Goal: Information Seeking & Learning: Learn about a topic

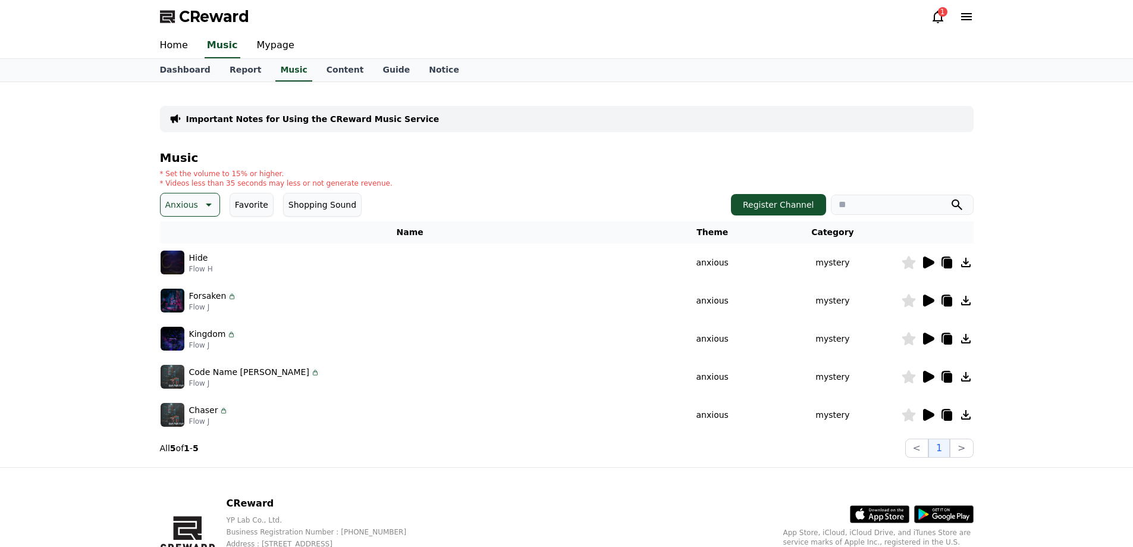
click at [0, 0] on div "CReward 1 Home Music Mypage Dashboard Report Music Content Guide Notice Importa…" at bounding box center [0, 0] width 0 height 0
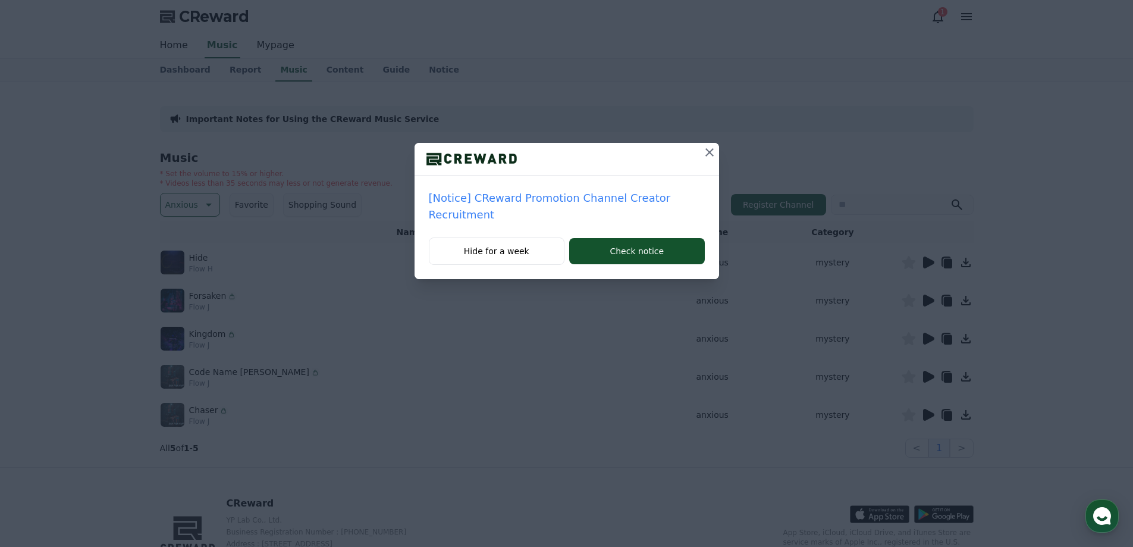
click at [703, 153] on icon at bounding box center [710, 152] width 14 height 14
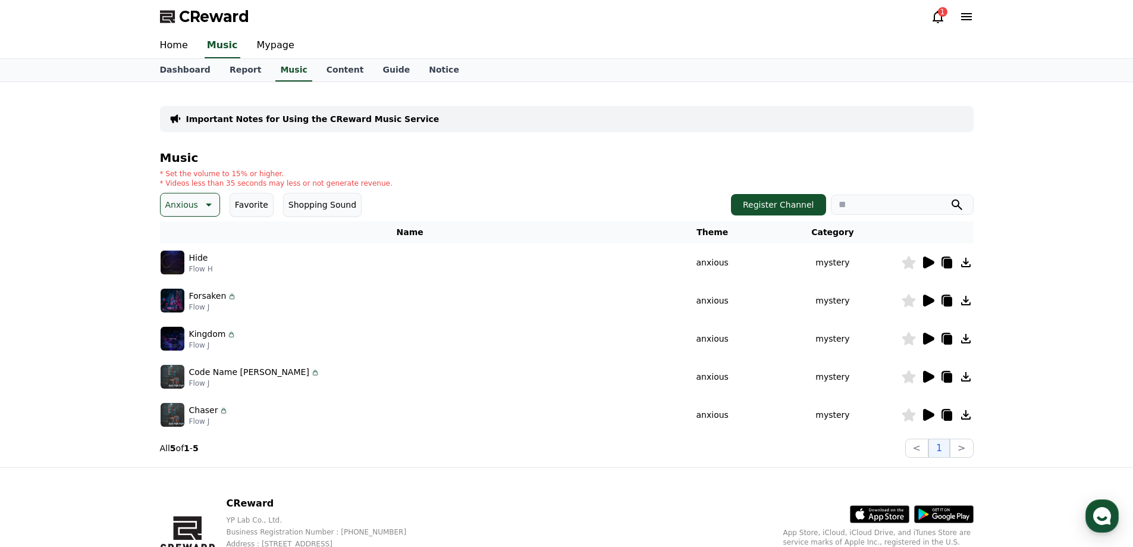
click at [930, 299] on icon at bounding box center [928, 300] width 11 height 12
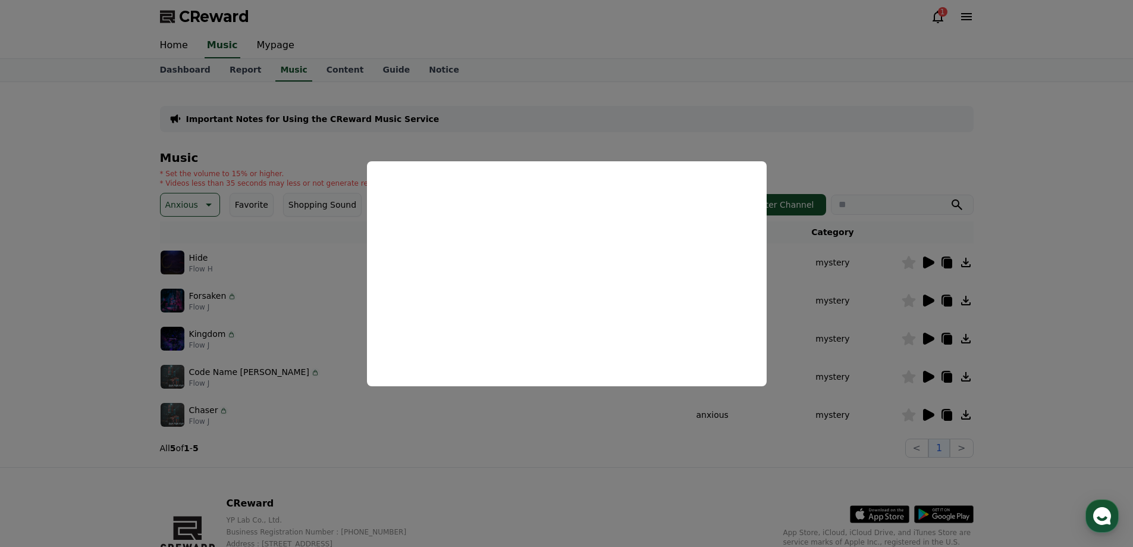
click at [305, 343] on button "close modal" at bounding box center [566, 273] width 1133 height 547
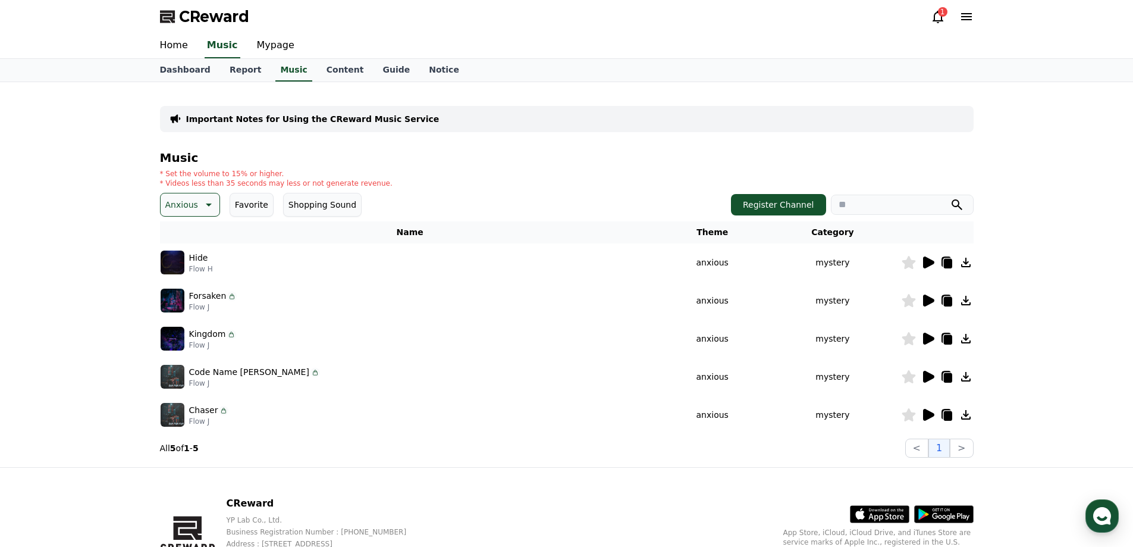
click at [927, 336] on icon at bounding box center [928, 339] width 11 height 12
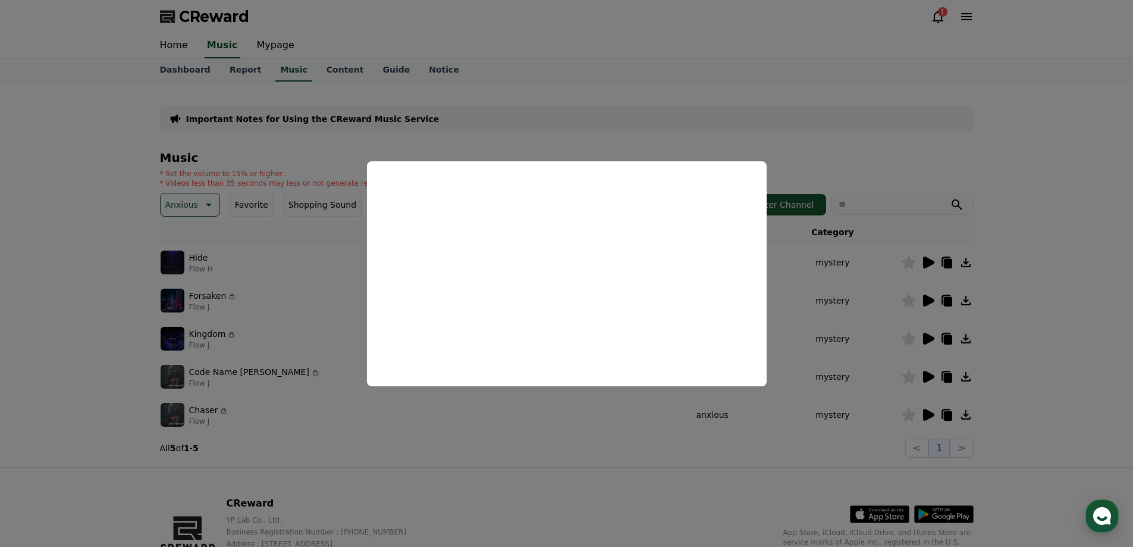
click at [908, 136] on button "close modal" at bounding box center [566, 273] width 1133 height 547
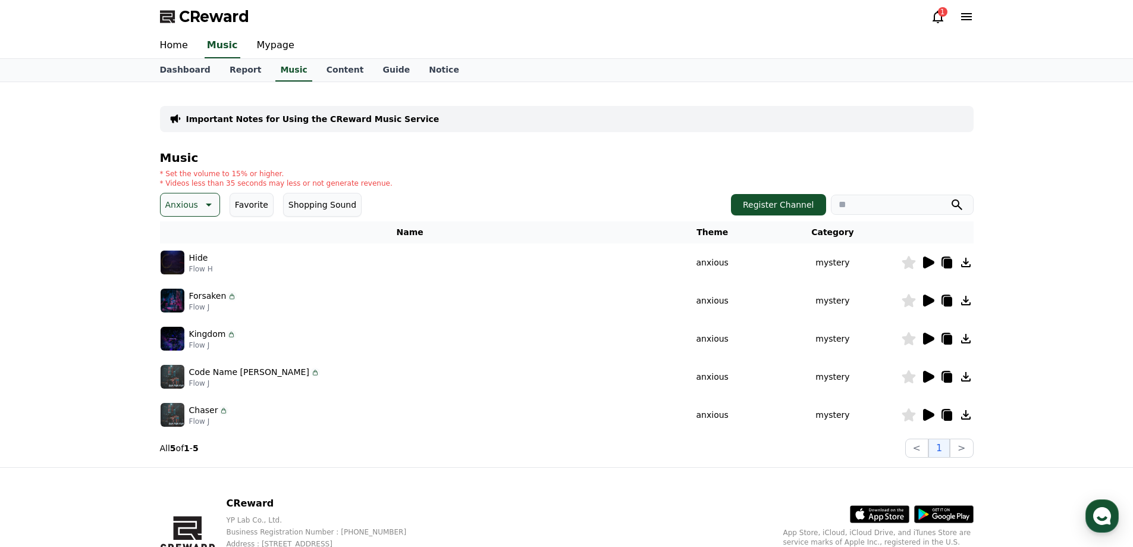
click at [924, 379] on icon at bounding box center [928, 377] width 11 height 12
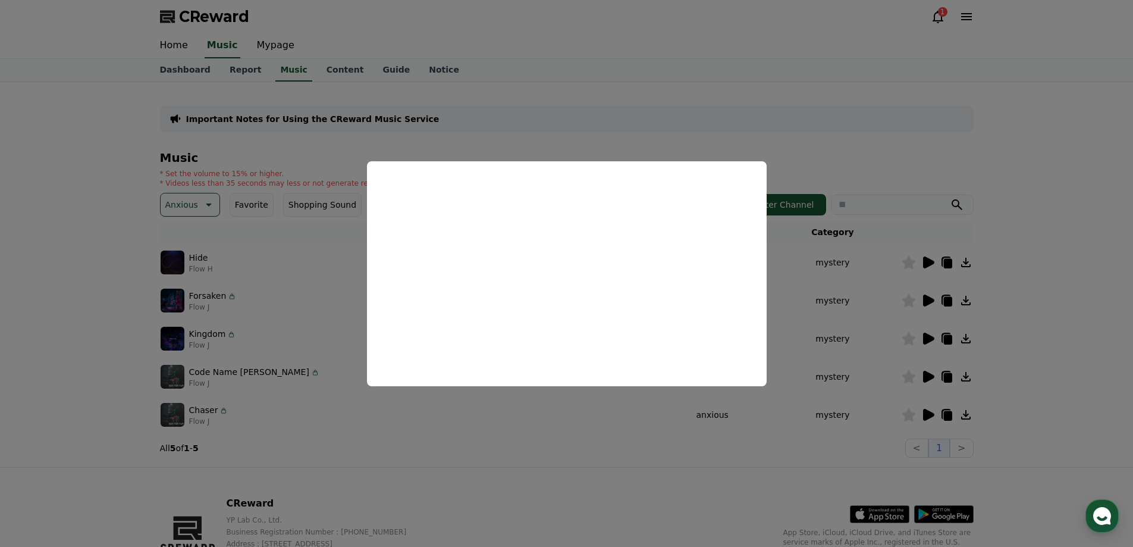
click at [320, 291] on button "close modal" at bounding box center [566, 273] width 1133 height 547
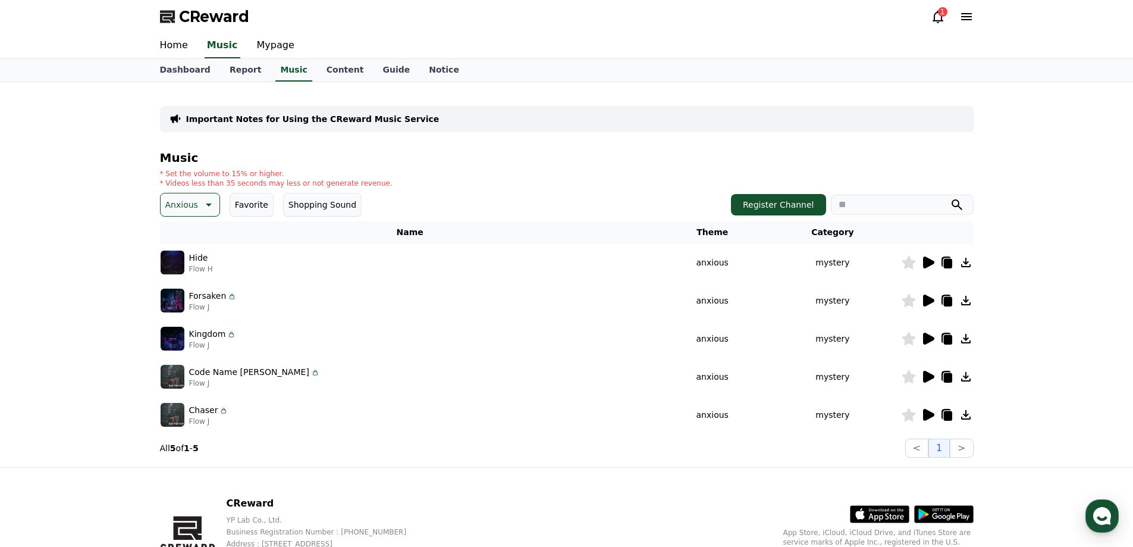
click at [196, 199] on button "Anxious" at bounding box center [190, 205] width 60 height 24
click at [190, 273] on button "Dramatic" at bounding box center [186, 277] width 48 height 26
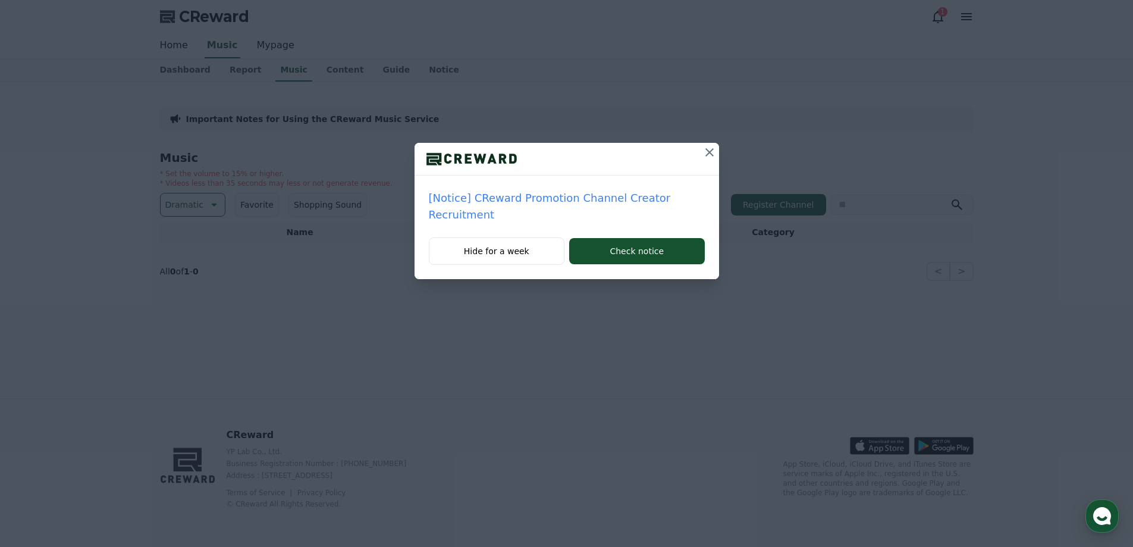
click at [713, 150] on icon at bounding box center [710, 152] width 14 height 14
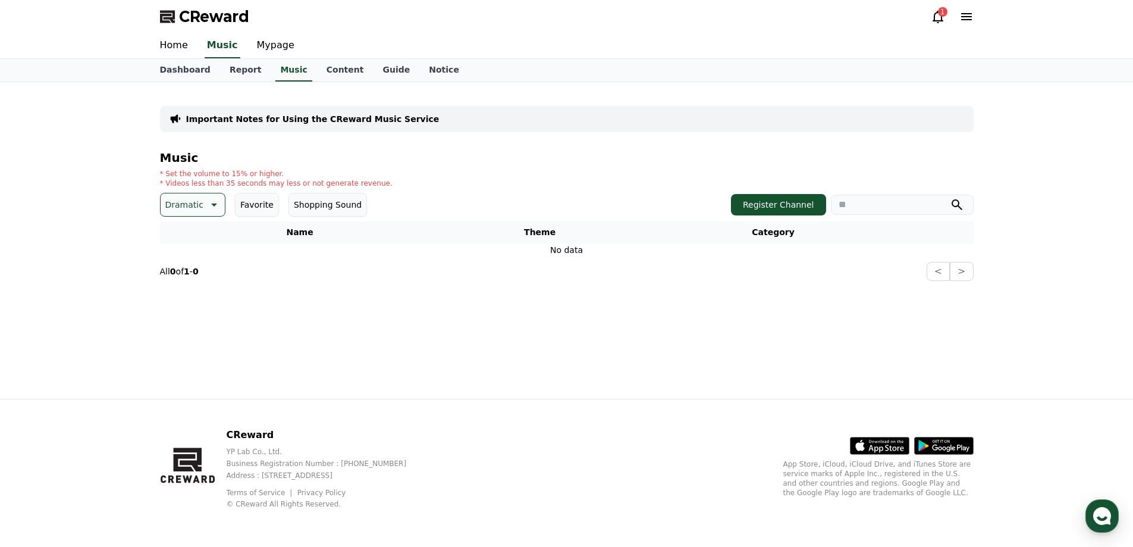
click at [190, 203] on p "Dramatic" at bounding box center [184, 204] width 38 height 17
click at [171, 306] on button "Cute" at bounding box center [176, 300] width 29 height 26
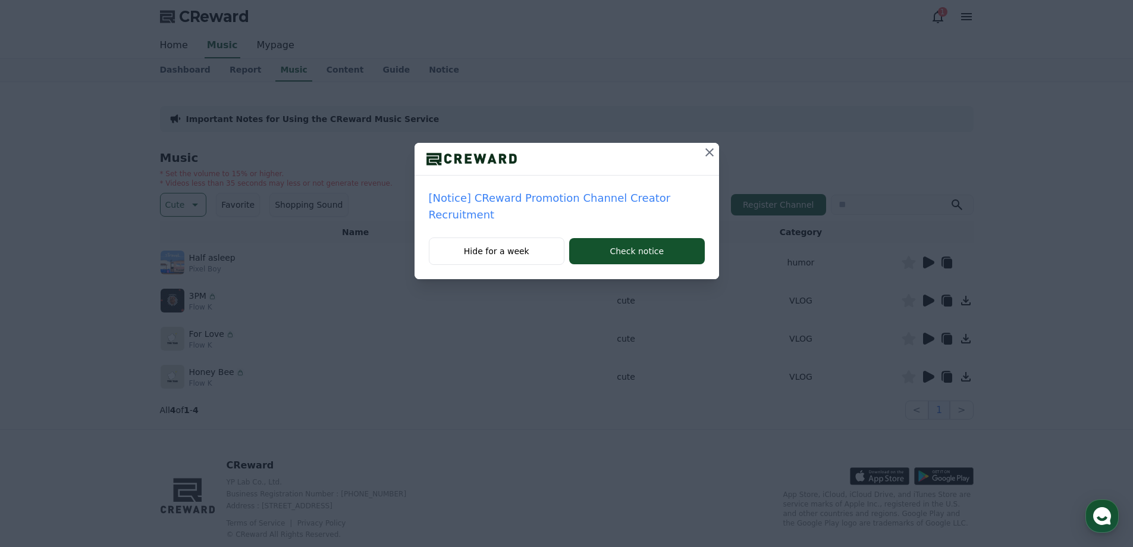
click at [703, 149] on icon at bounding box center [710, 152] width 14 height 14
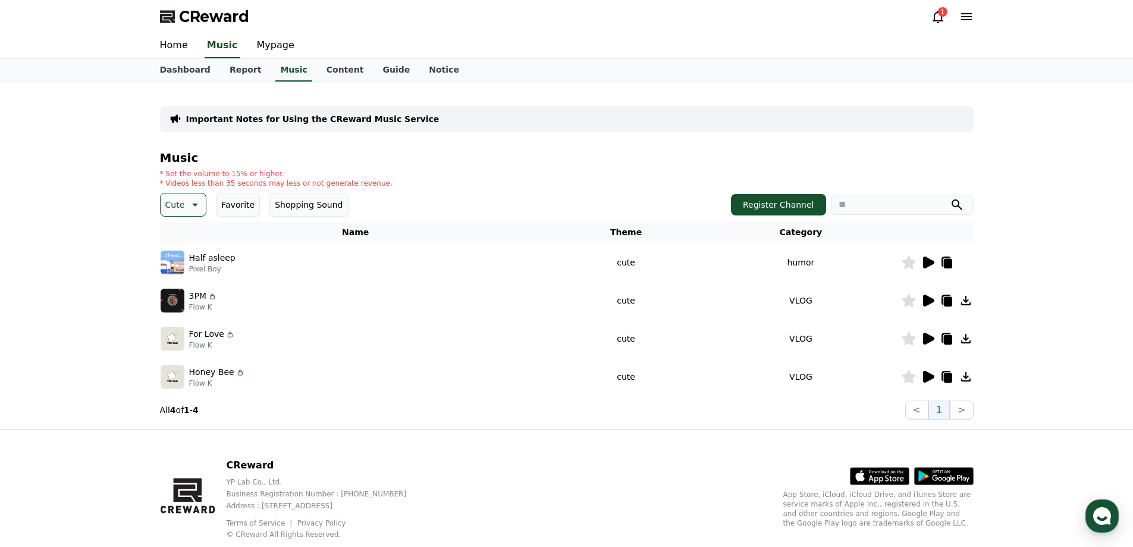
click at [932, 298] on icon at bounding box center [928, 300] width 11 height 12
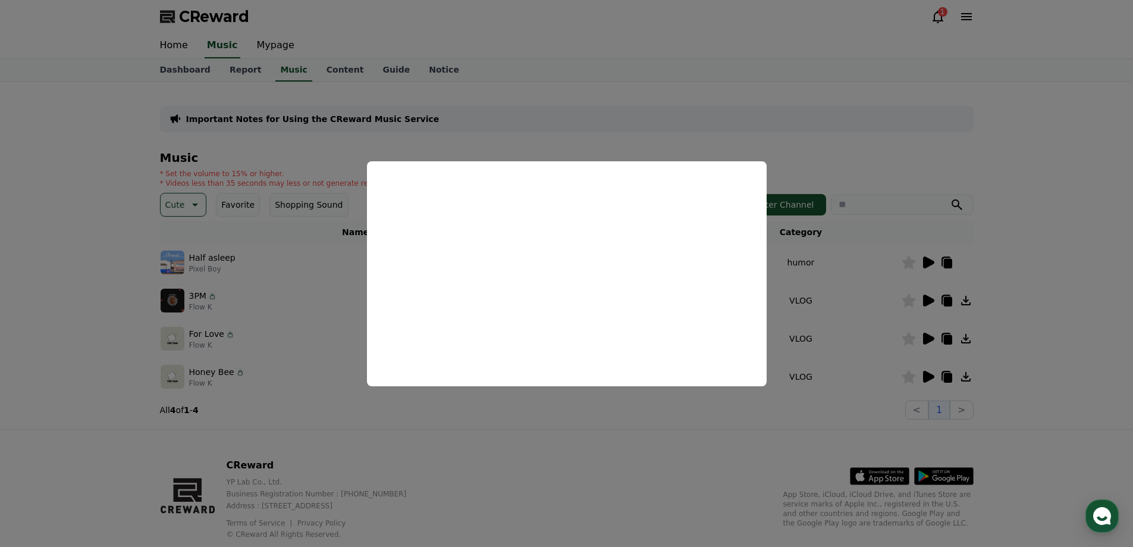
click at [1062, 272] on button "close modal" at bounding box center [566, 273] width 1133 height 547
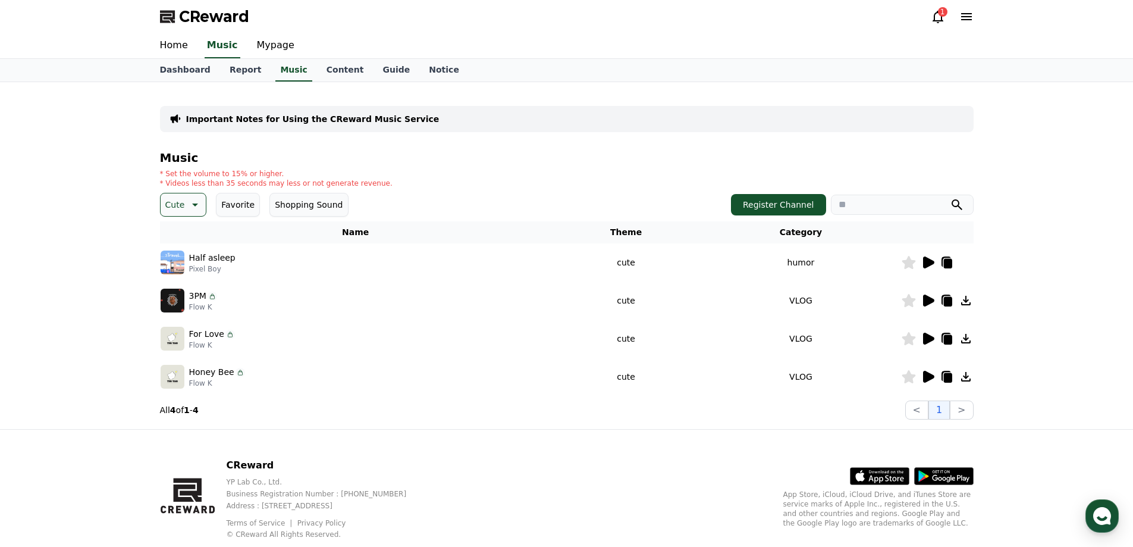
click at [944, 299] on icon at bounding box center [947, 302] width 8 height 10
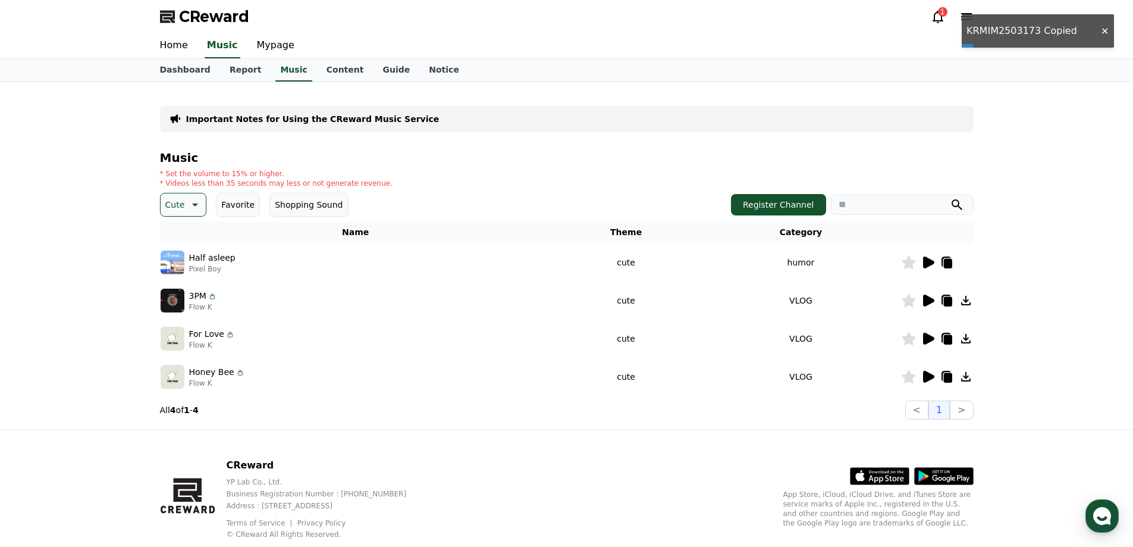
click at [945, 297] on icon at bounding box center [947, 302] width 8 height 10
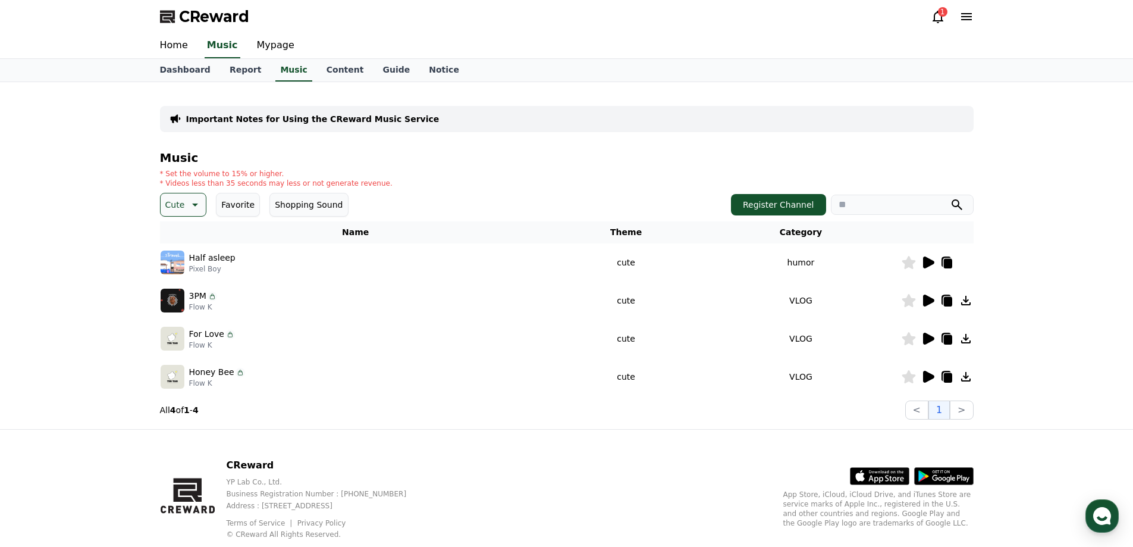
click at [943, 23] on icon at bounding box center [938, 17] width 14 height 14
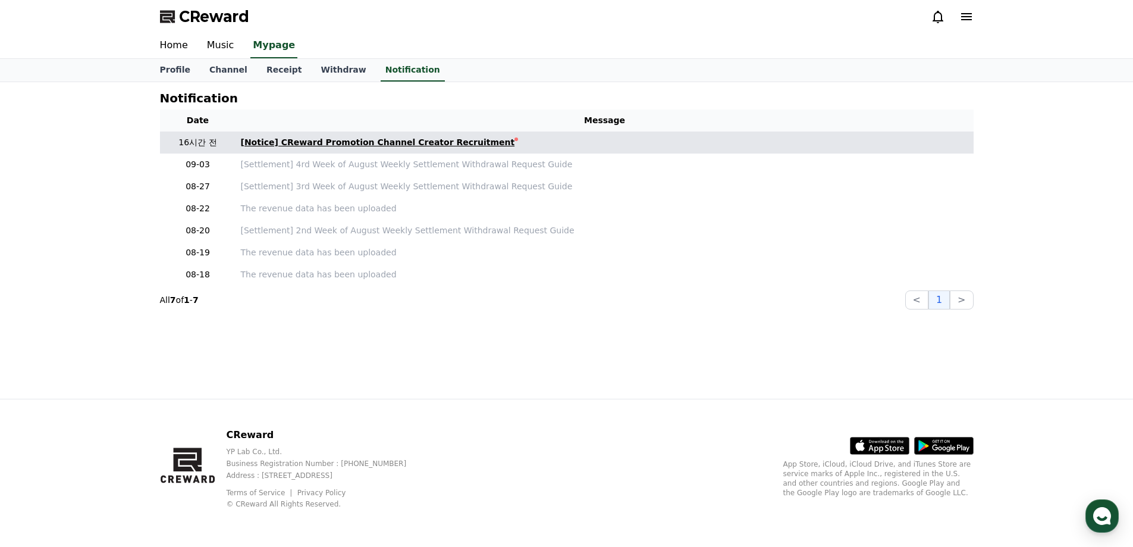
click at [355, 148] on div "[Notice] CReward Promotion Channel Creator Recruitment" at bounding box center [378, 142] width 274 height 12
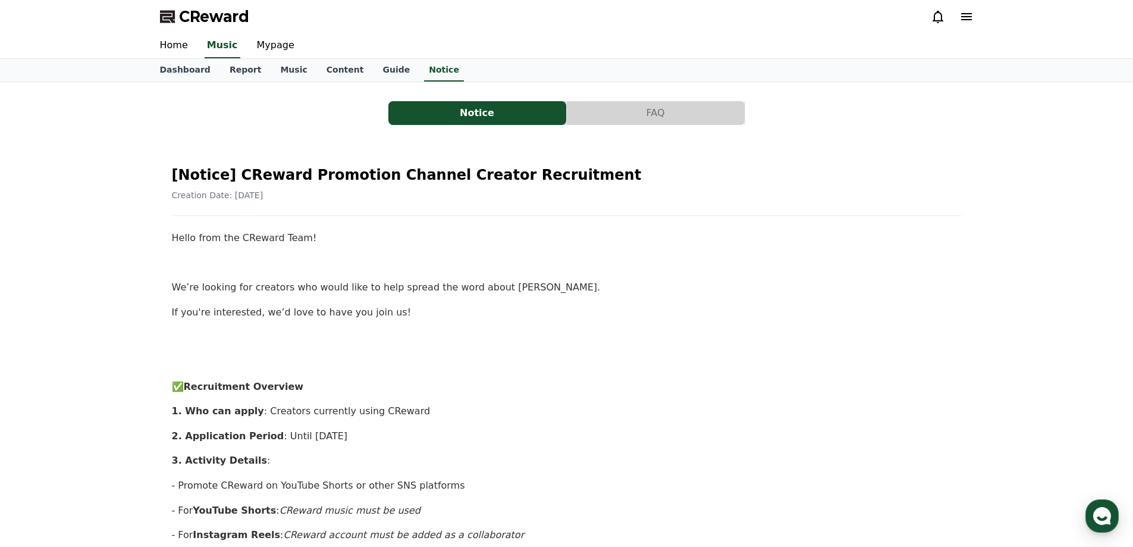
click at [656, 112] on button "FAQ" at bounding box center [656, 113] width 178 height 24
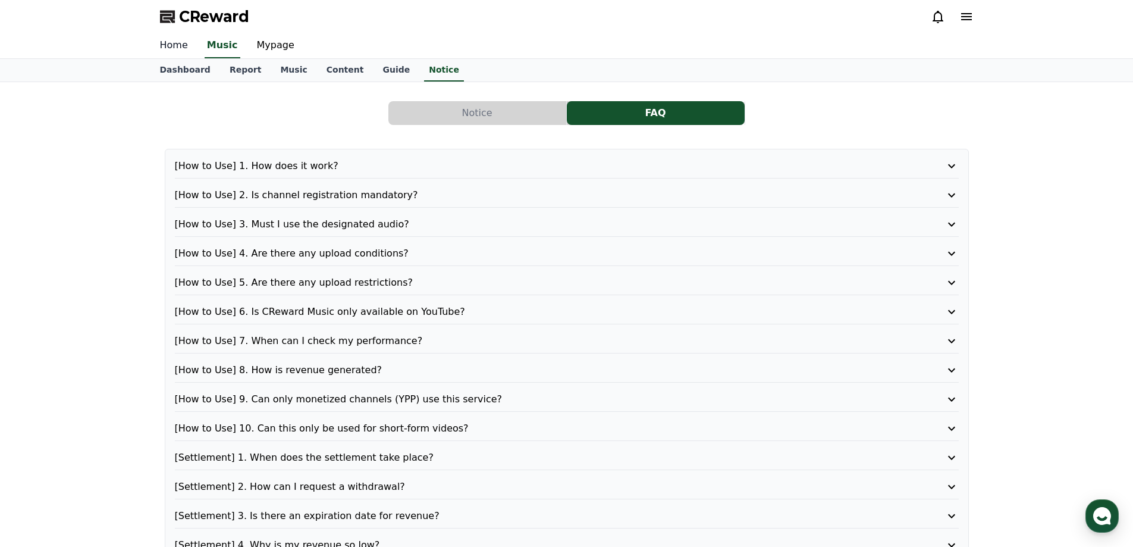
click at [175, 49] on link "Home" at bounding box center [174, 45] width 47 height 25
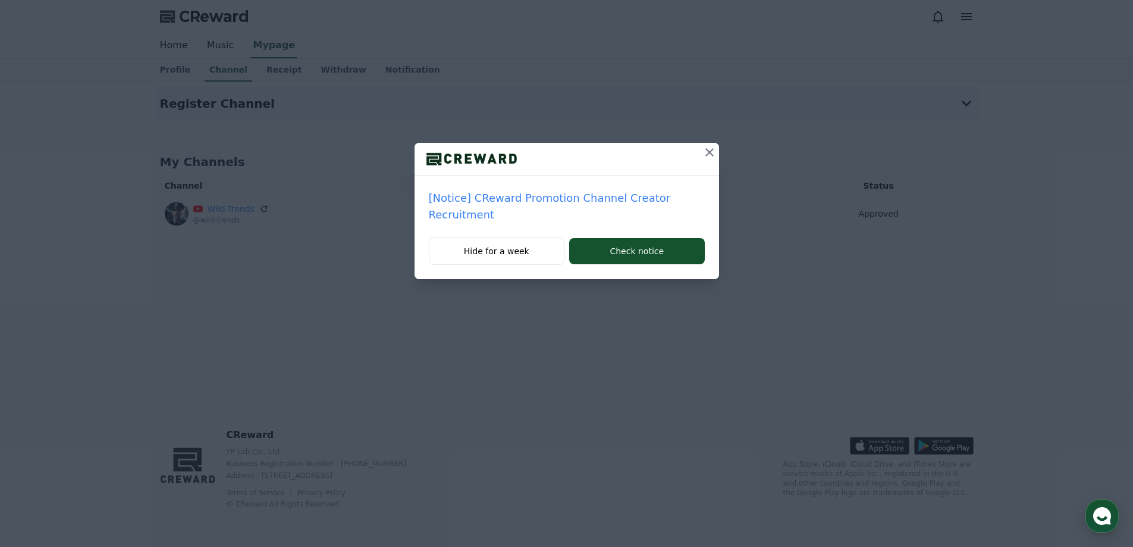
click at [707, 152] on icon at bounding box center [710, 152] width 14 height 14
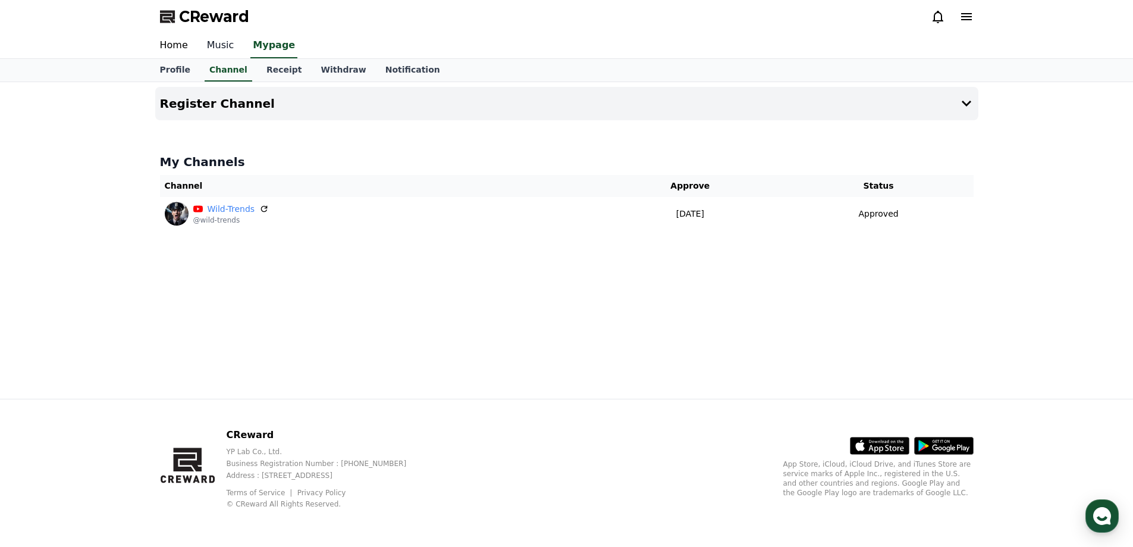
click at [211, 40] on link "Music" at bounding box center [220, 45] width 46 height 25
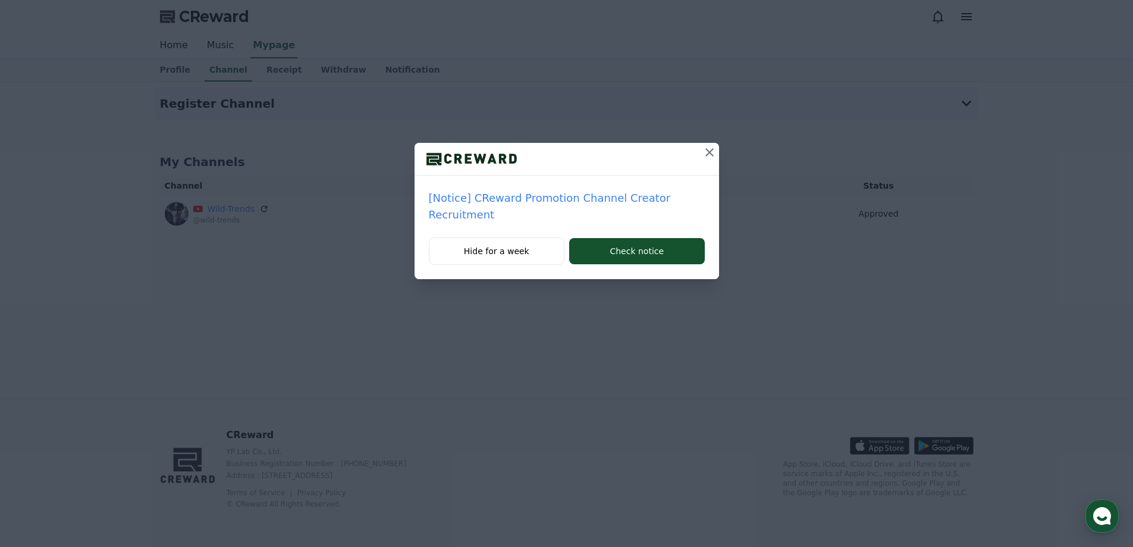
click at [710, 152] on icon at bounding box center [710, 152] width 14 height 14
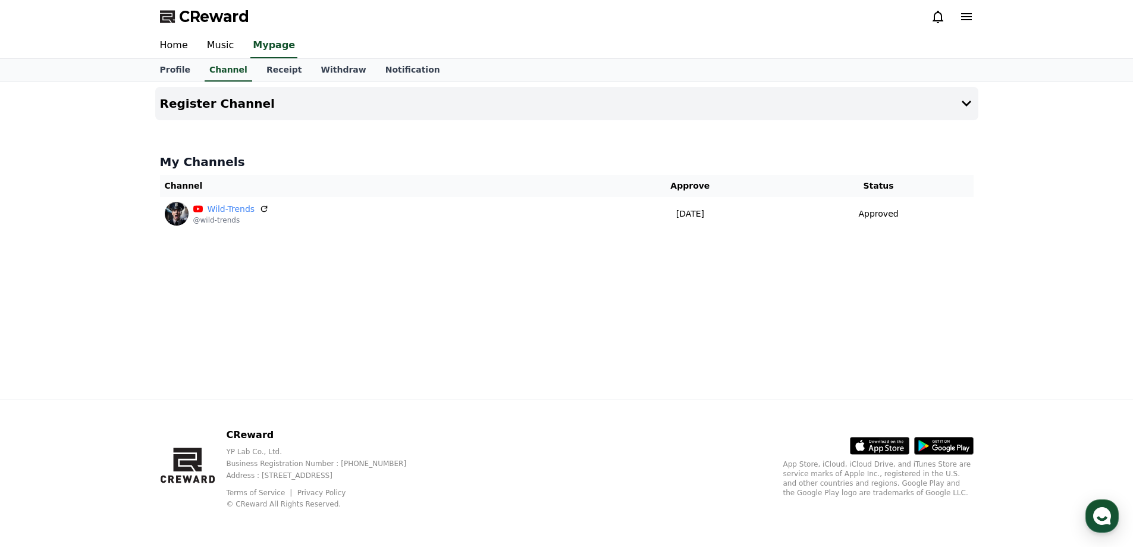
click at [197, 43] on link "Music" at bounding box center [220, 45] width 46 height 25
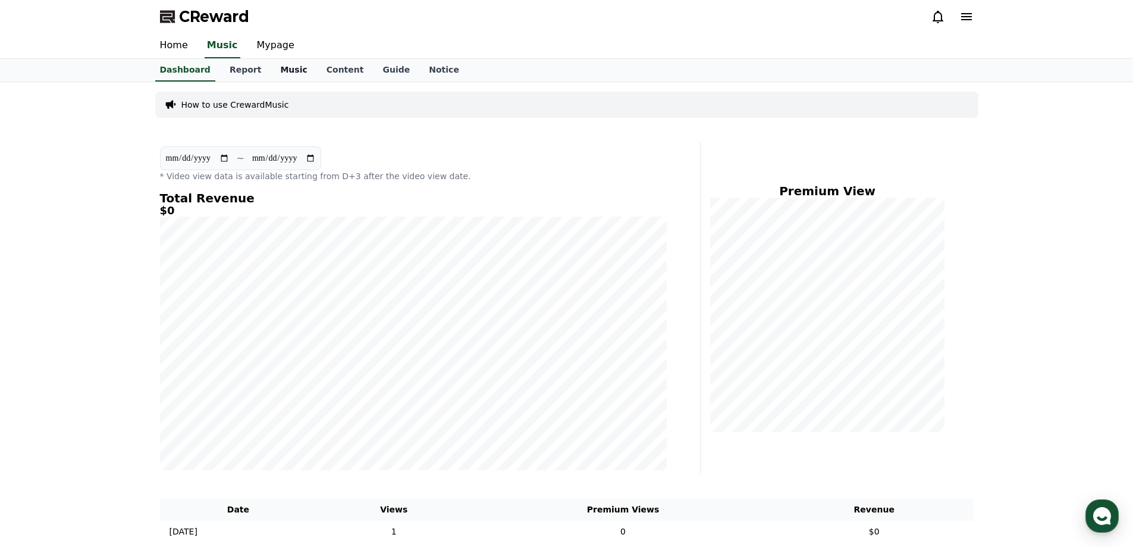
click at [281, 70] on link "Music" at bounding box center [294, 70] width 46 height 23
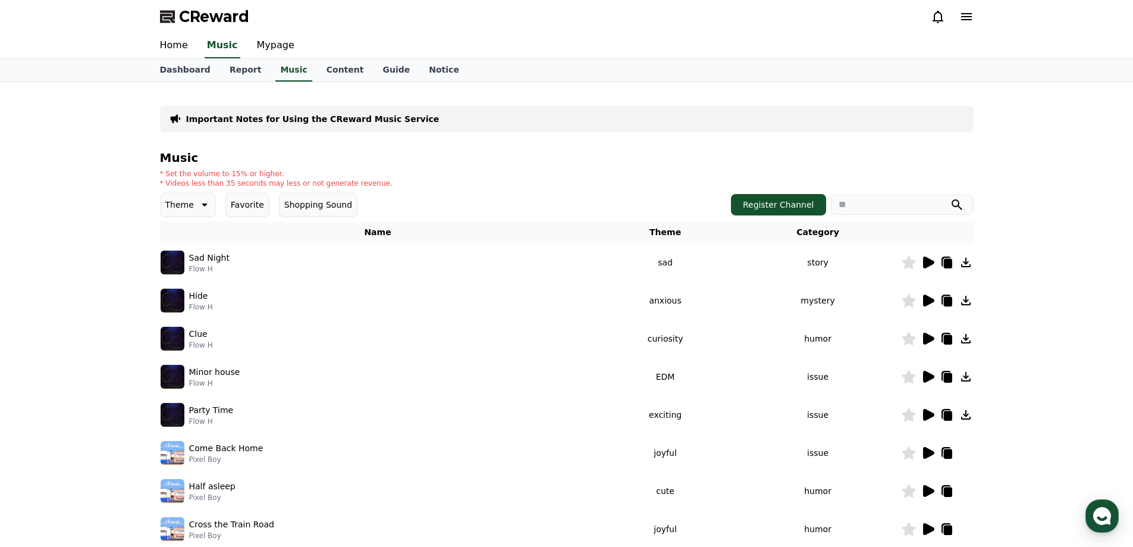
click at [867, 200] on input "search" at bounding box center [902, 205] width 143 height 20
paste input "**********"
drag, startPoint x: 929, startPoint y: 205, endPoint x: 1103, endPoint y: 215, distance: 174.0
click at [1077, 214] on div "**********" at bounding box center [566, 369] width 1133 height 575
type input "**********"
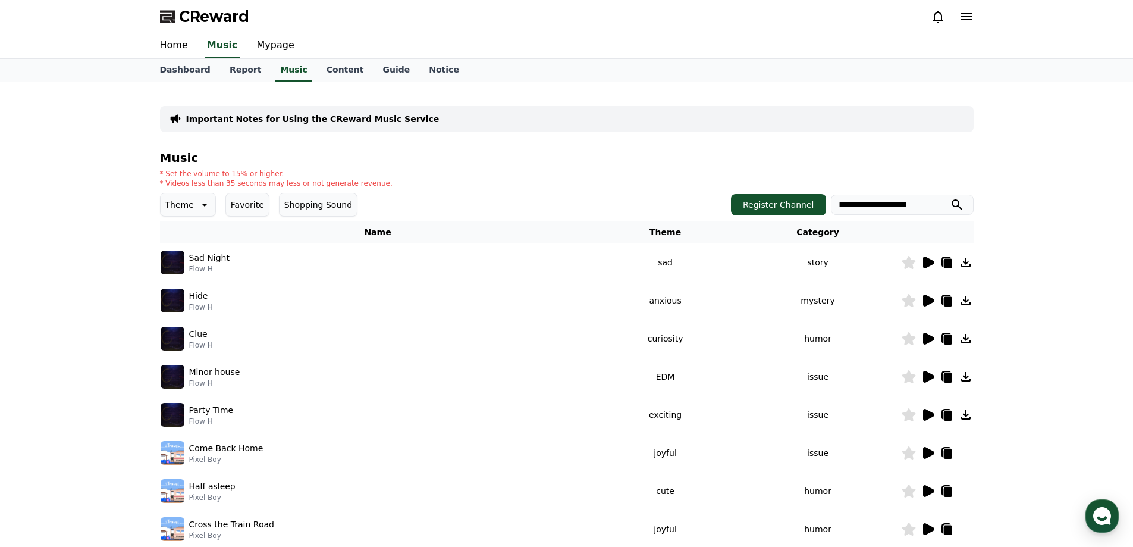
click at [950, 197] on button "submit" at bounding box center [957, 204] width 14 height 14
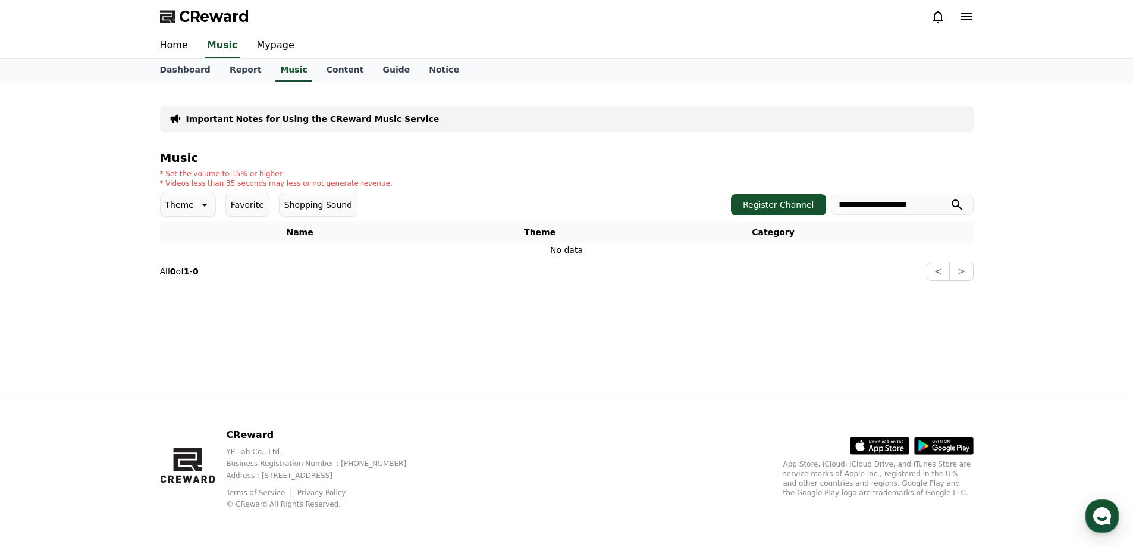
drag, startPoint x: 946, startPoint y: 203, endPoint x: 641, endPoint y: 186, distance: 305.7
click at [659, 187] on div "**********" at bounding box center [567, 216] width 814 height 130
click at [175, 43] on link "Home" at bounding box center [174, 45] width 47 height 25
